Goal: Task Accomplishment & Management: Manage account settings

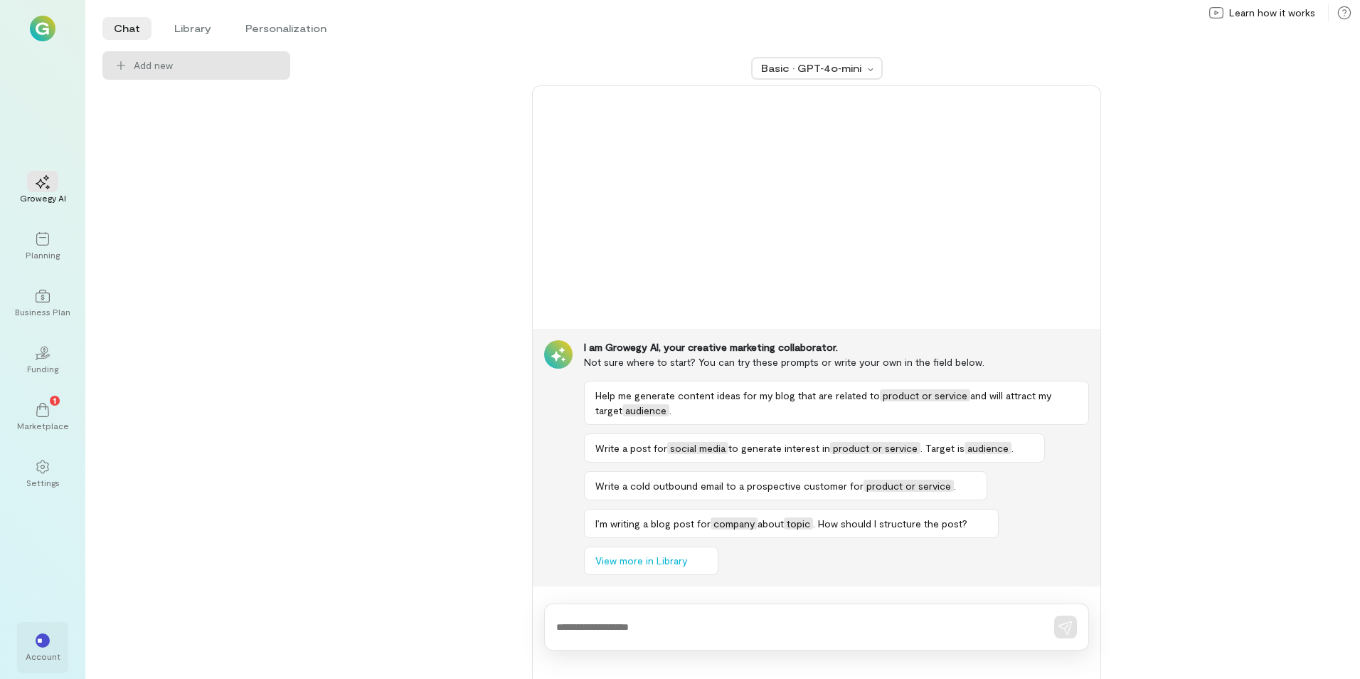
click at [44, 646] on div "**" at bounding box center [43, 640] width 14 height 14
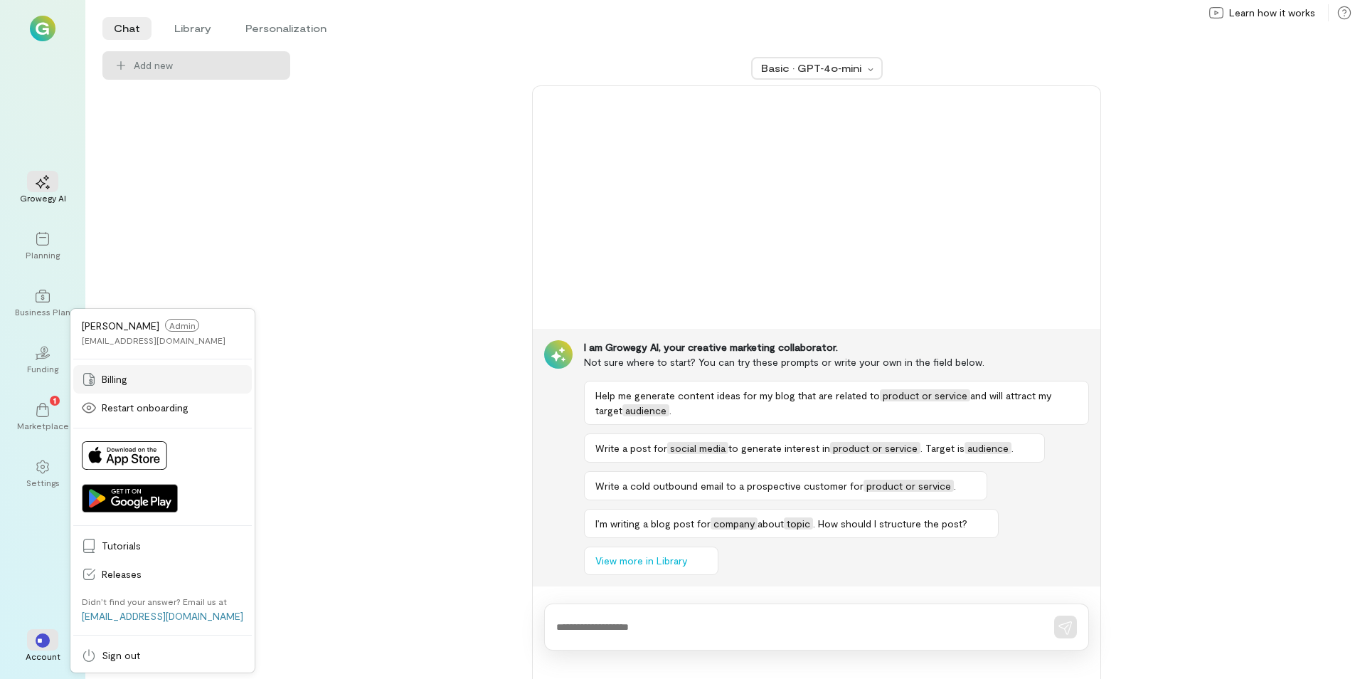
click at [142, 376] on span "Billing" at bounding box center [173, 379] width 142 height 14
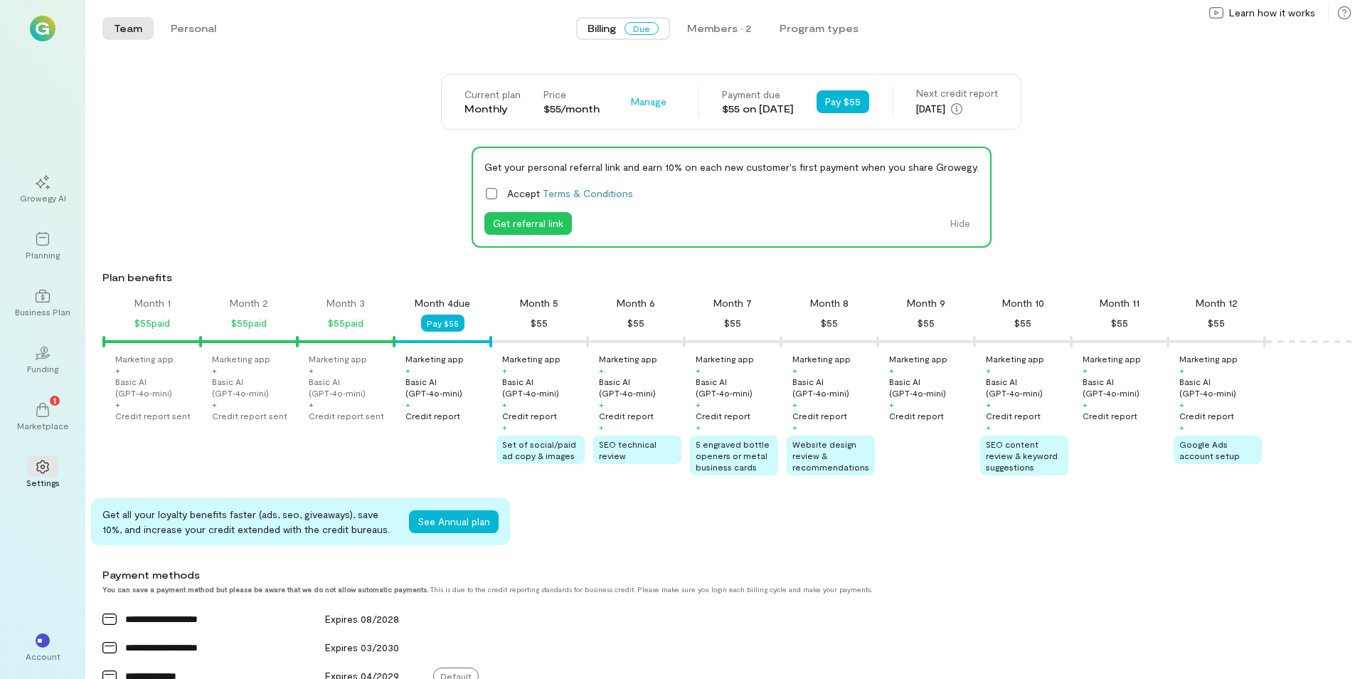
scroll to position [0, 5]
click at [631, 99] on span "Manage" at bounding box center [649, 102] width 36 height 14
click at [664, 161] on span "Cancel plan" at bounding box center [690, 161] width 73 height 14
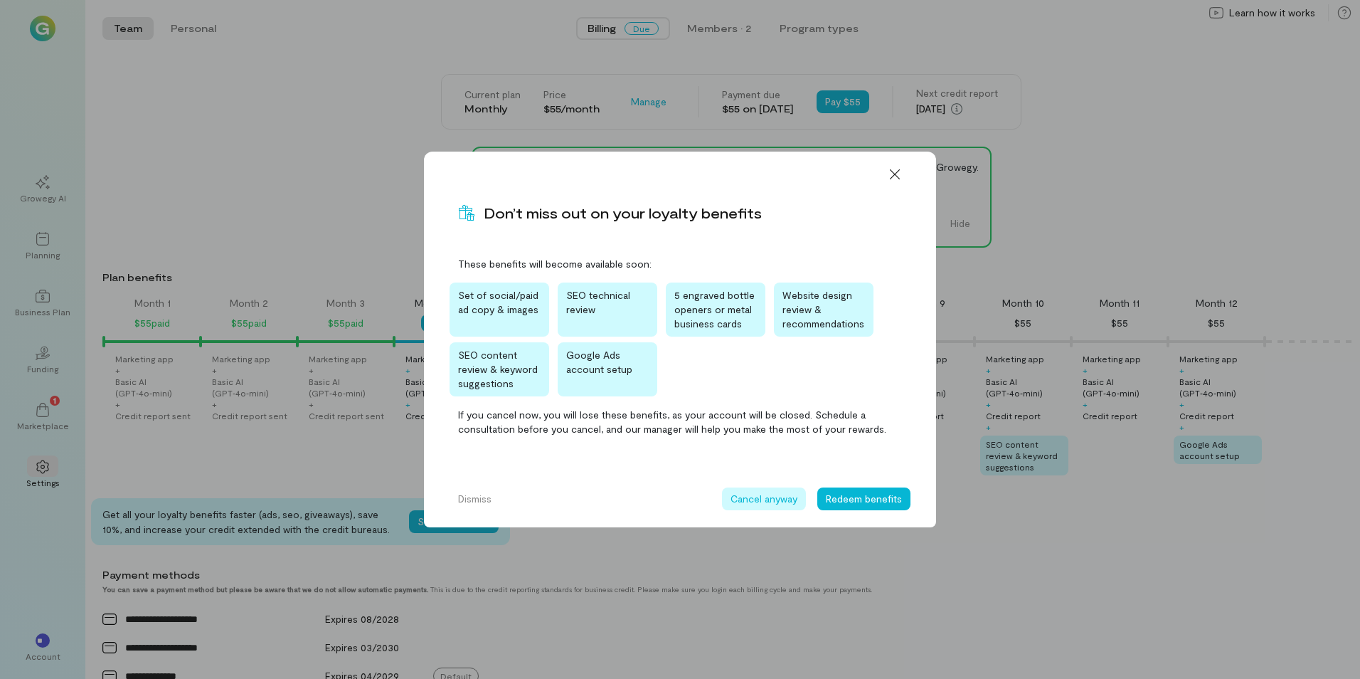
click at [768, 502] on button "Cancel anyway" at bounding box center [764, 498] width 84 height 23
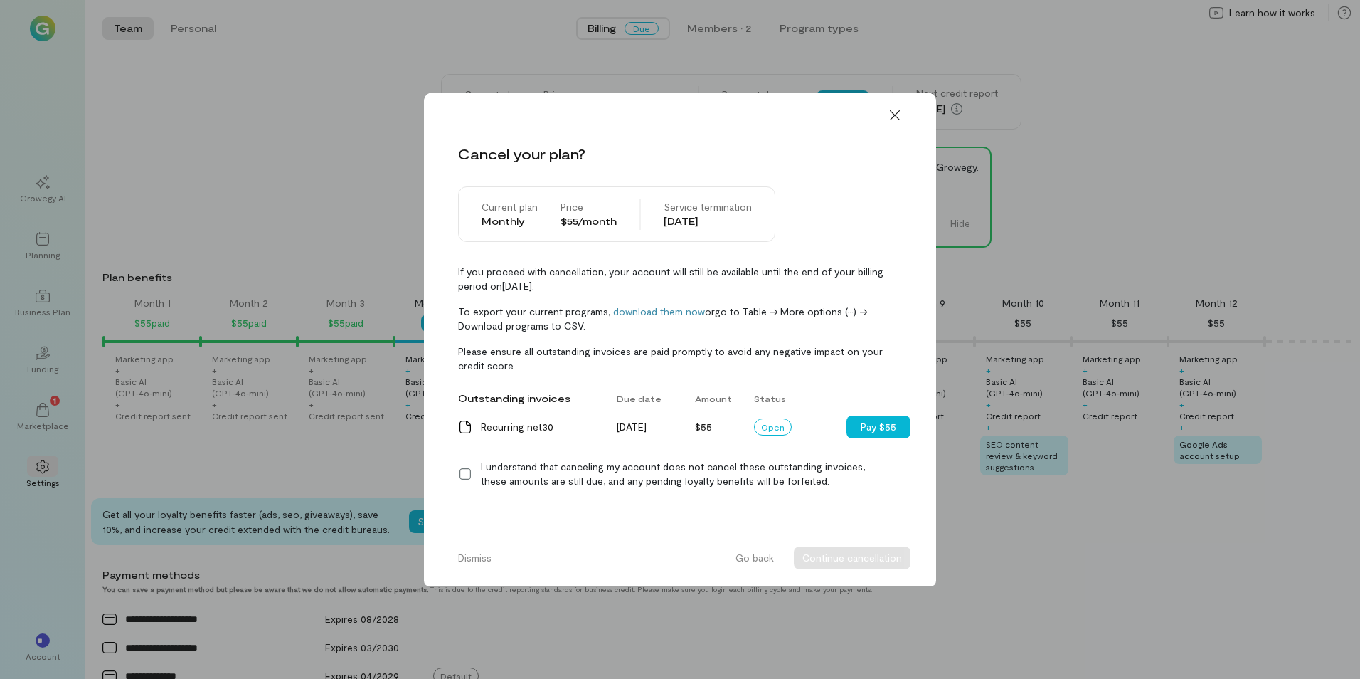
click at [470, 473] on icon at bounding box center [465, 473] width 11 height 11
click at [854, 559] on button "Continue cancellation" at bounding box center [852, 557] width 117 height 23
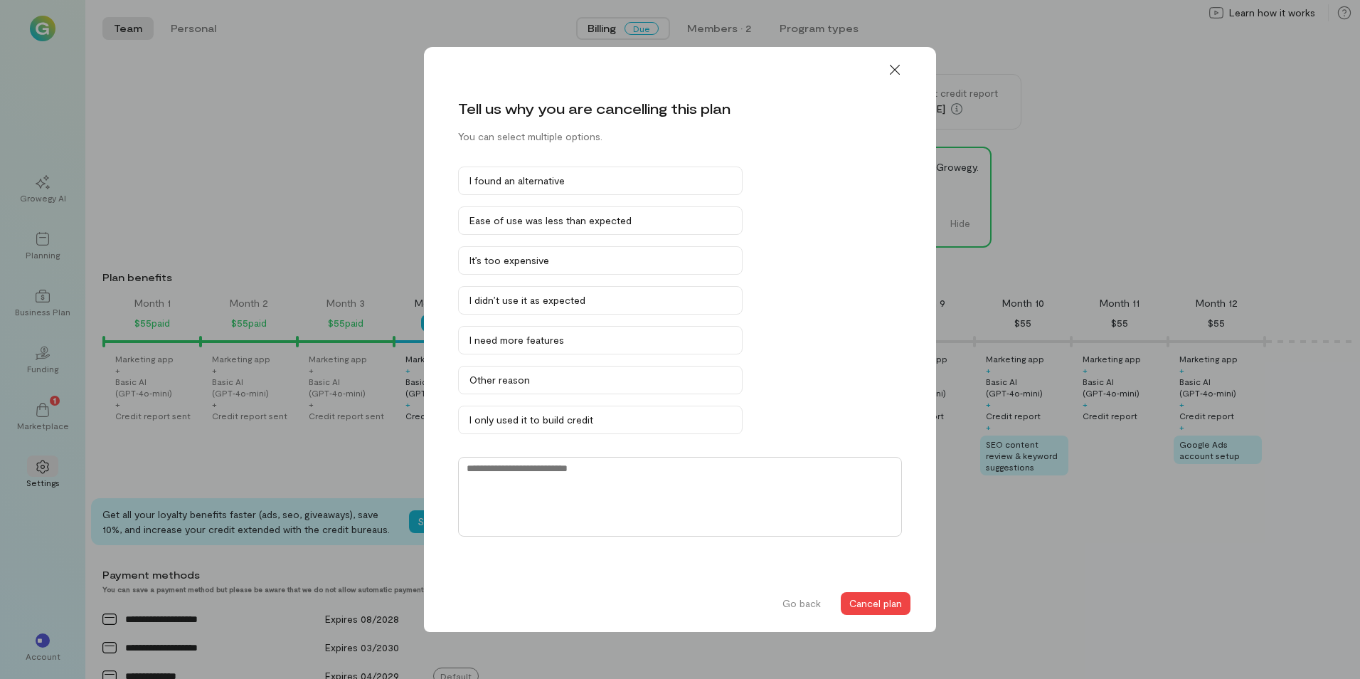
click at [566, 472] on textarea at bounding box center [680, 497] width 444 height 80
type textarea "**********"
click at [871, 595] on button "Cancel plan" at bounding box center [876, 603] width 70 height 23
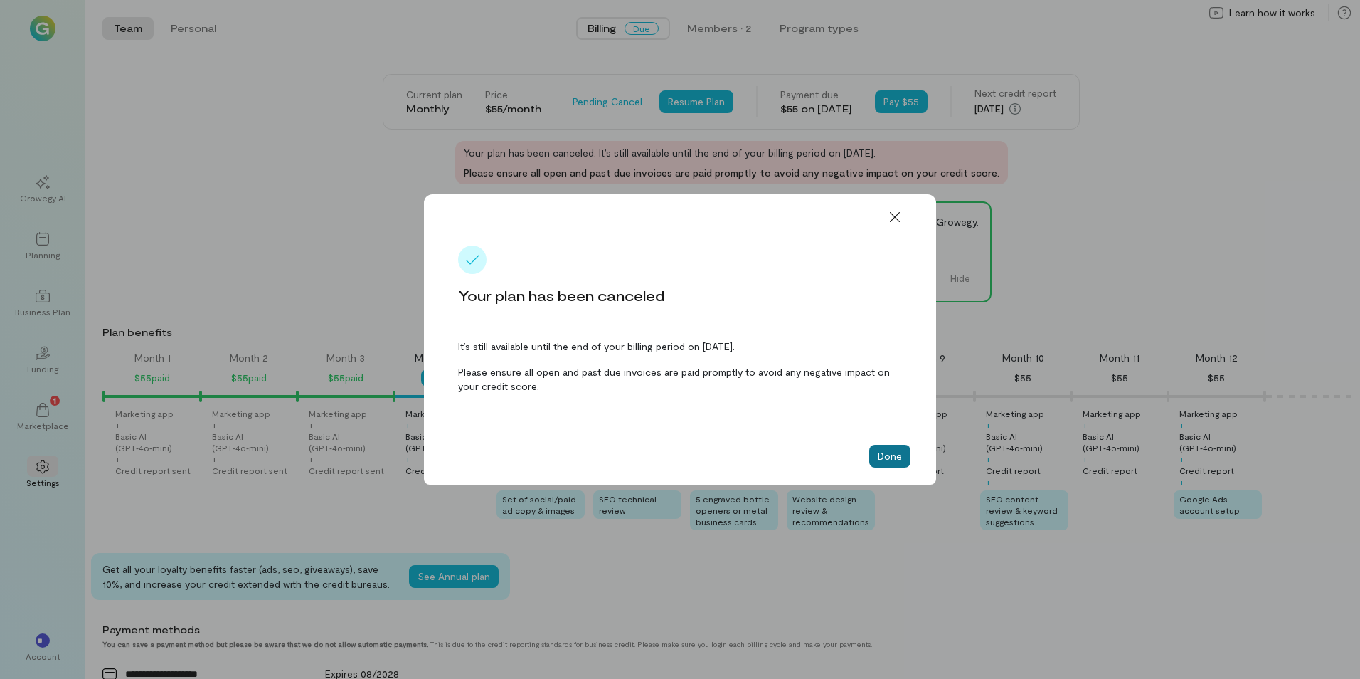
click at [886, 456] on button "Done" at bounding box center [889, 456] width 41 height 23
